Goal: Navigation & Orientation: Find specific page/section

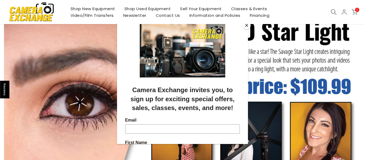
scroll to position [22, 0]
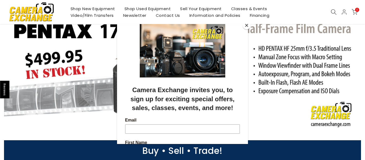
click at [248, 26] on button "Close" at bounding box center [247, 25] width 8 height 8
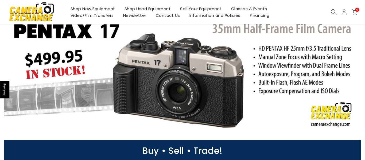
scroll to position [21, 0]
click at [236, 78] on link at bounding box center [182, 74] width 357 height 119
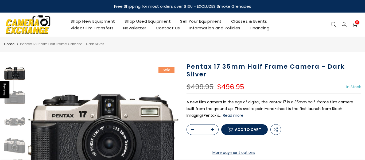
click at [152, 20] on link "Shop Used Equipment" at bounding box center [148, 21] width 56 height 7
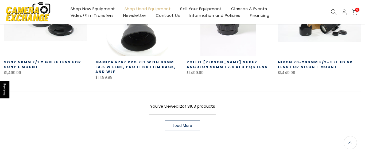
scroll to position [396, 0]
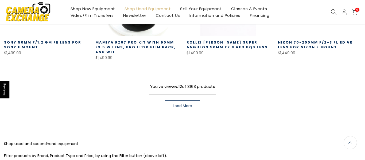
click at [183, 104] on span "Load More" at bounding box center [182, 106] width 19 height 4
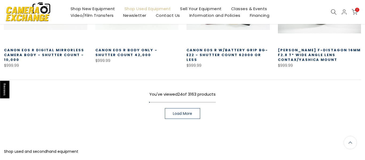
scroll to position [738, 0]
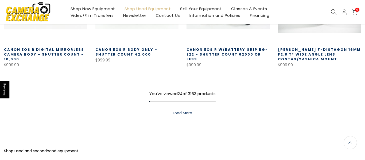
click at [187, 114] on span "Load More" at bounding box center [182, 113] width 19 height 4
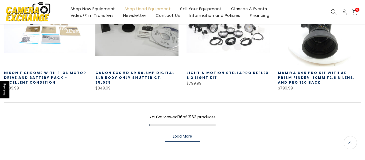
scroll to position [1070, 0]
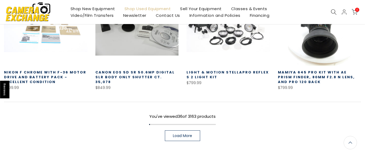
click at [185, 137] on span "Load More" at bounding box center [182, 136] width 19 height 4
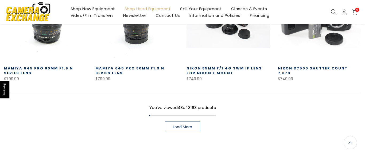
scroll to position [1422, 0]
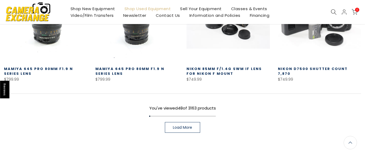
click at [185, 129] on span "Load More" at bounding box center [182, 128] width 19 height 4
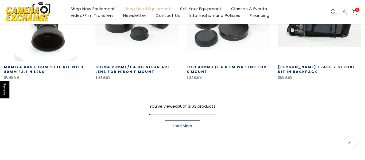
scroll to position [1765, 0]
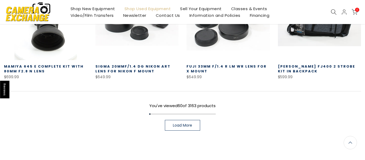
click at [185, 127] on span "Load More" at bounding box center [182, 126] width 19 height 4
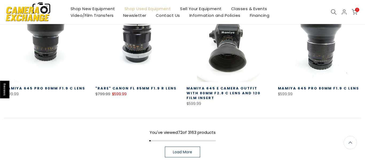
scroll to position [2096, 0]
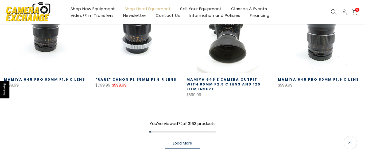
click at [182, 142] on span "Load More" at bounding box center [182, 143] width 19 height 4
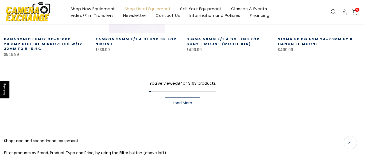
scroll to position [2481, 0]
click at [189, 102] on span "Load More" at bounding box center [182, 103] width 19 height 4
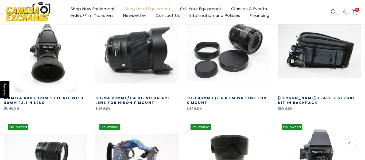
scroll to position [1733, 0]
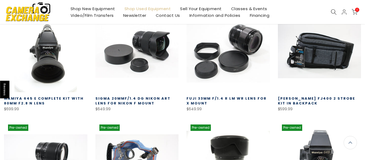
click at [206, 8] on link "Sell Your Equipment" at bounding box center [201, 8] width 51 height 7
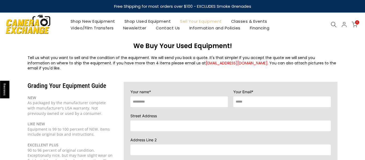
click at [136, 27] on link "Newsletter" at bounding box center [134, 28] width 33 height 7
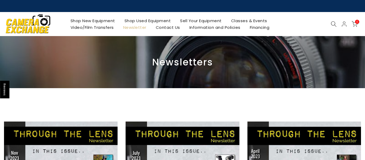
click at [354, 23] on icon at bounding box center [355, 24] width 6 height 6
